Goal: Find specific page/section: Find specific page/section

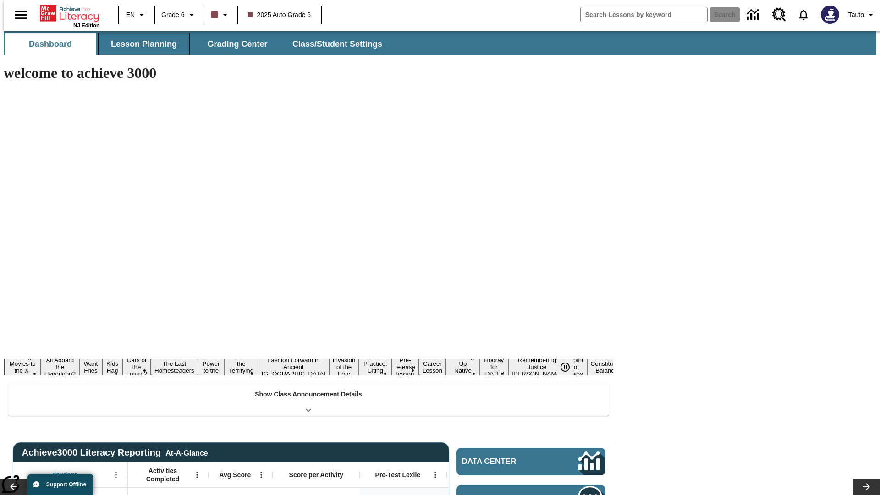
click at [140, 44] on button "Lesson Planning" at bounding box center [144, 44] width 92 height 22
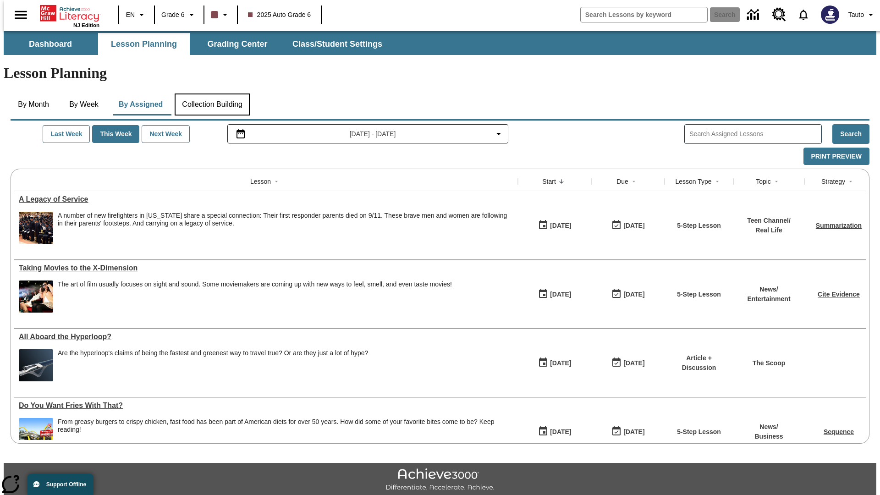
click at [212, 93] on button "Collection Building" at bounding box center [212, 104] width 75 height 22
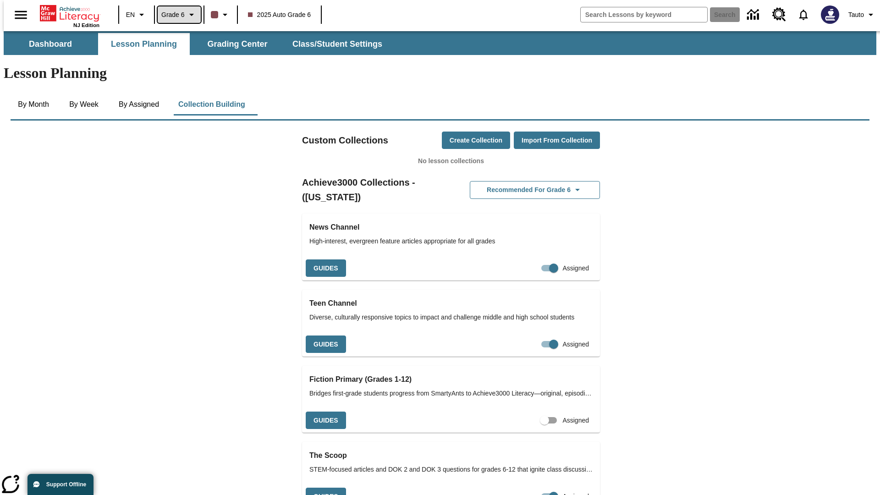
click at [176, 15] on span "Grade 6" at bounding box center [172, 15] width 23 height 10
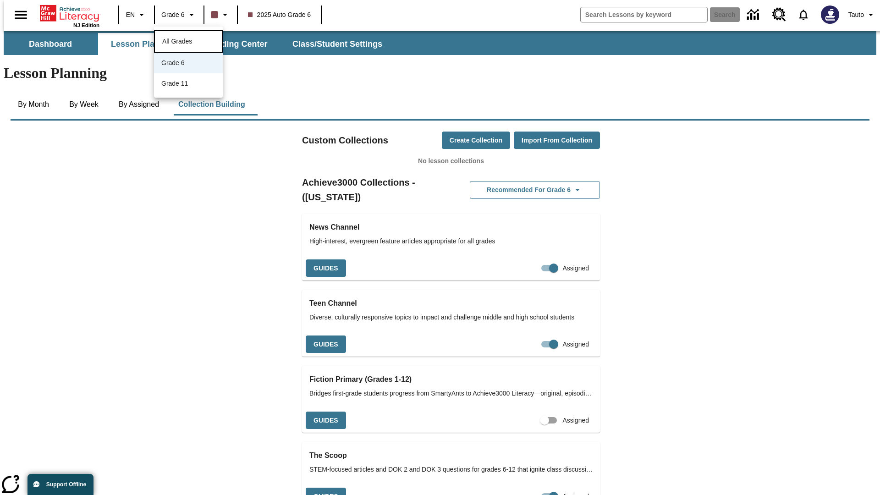
click at [188, 40] on span "All Grades" at bounding box center [177, 41] width 30 height 7
